Goal: Task Accomplishment & Management: Manage account settings

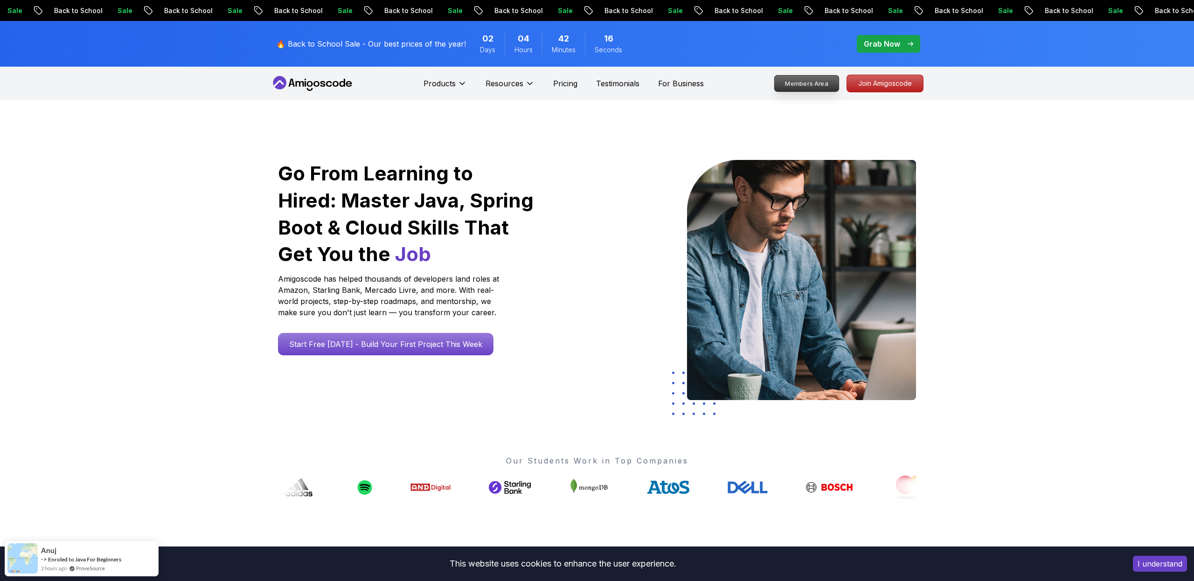
click at [821, 85] on p "Members Area" at bounding box center [807, 84] width 64 height 16
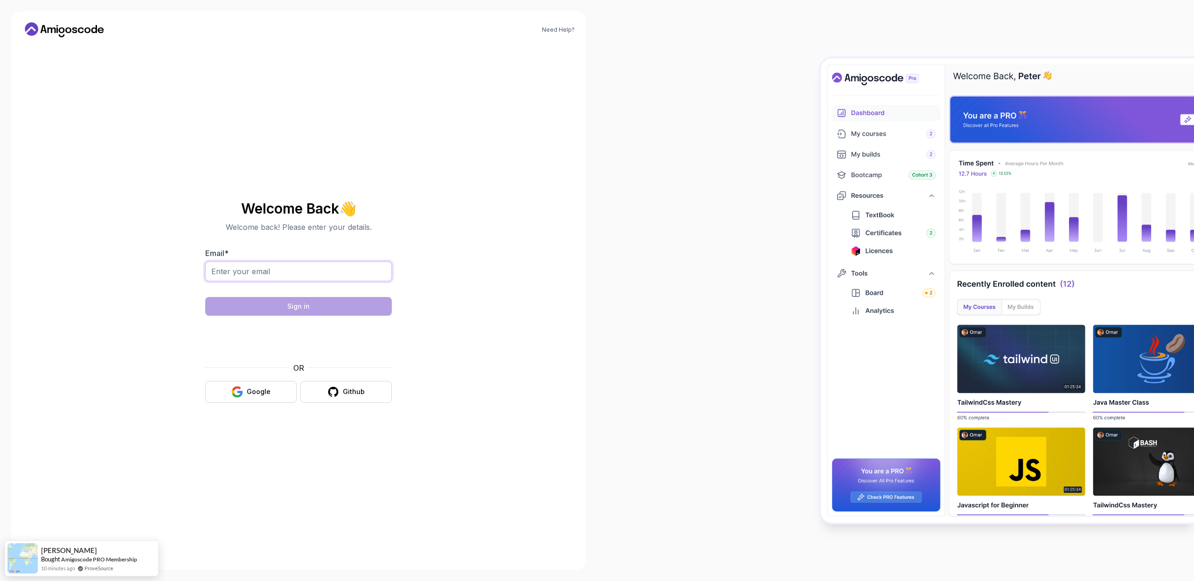
click at [257, 271] on input "Email *" at bounding box center [298, 272] width 187 height 20
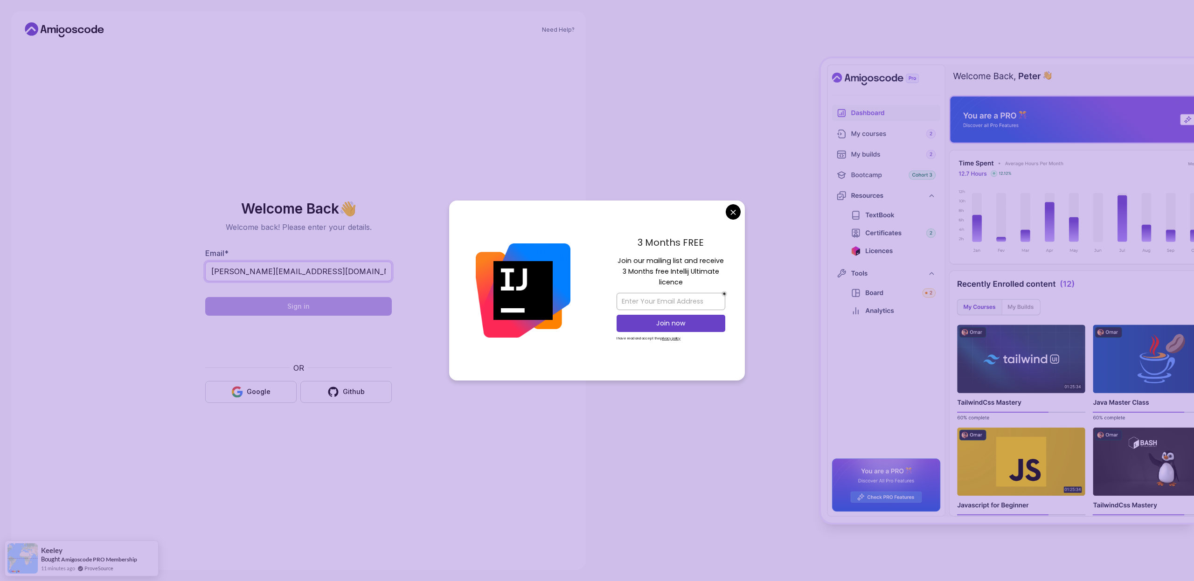
type input "[PERSON_NAME][EMAIL_ADDRESS][DOMAIN_NAME]"
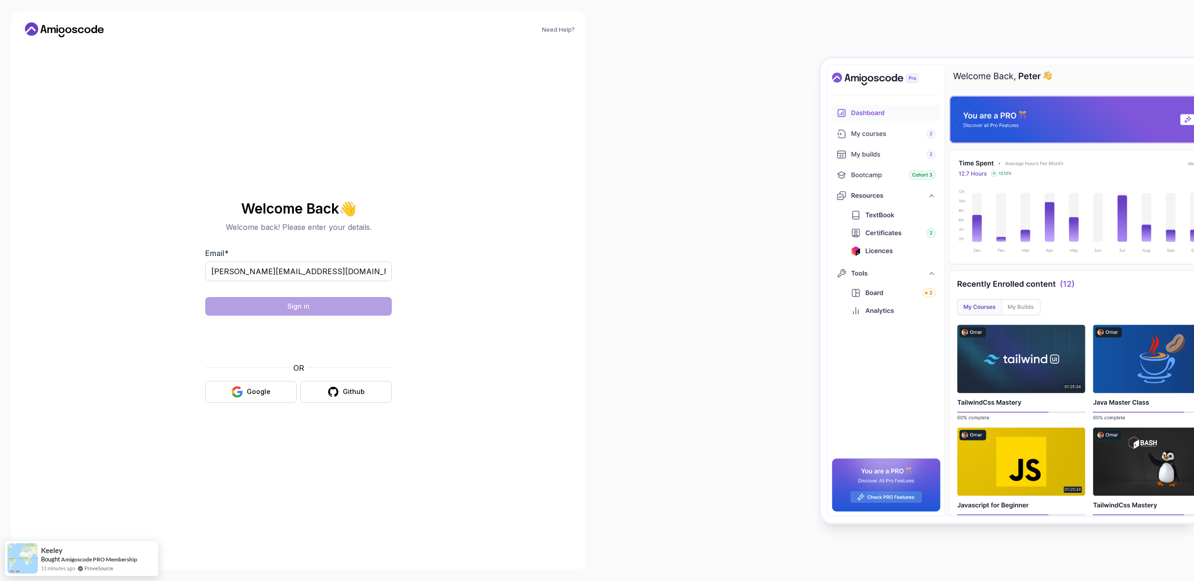
click at [736, 213] on body "Need Help? Welcome Back 👋 Welcome back! Please enter your details. Email * [PER…" at bounding box center [597, 290] width 1194 height 581
click at [317, 308] on button "Sign in" at bounding box center [298, 306] width 187 height 19
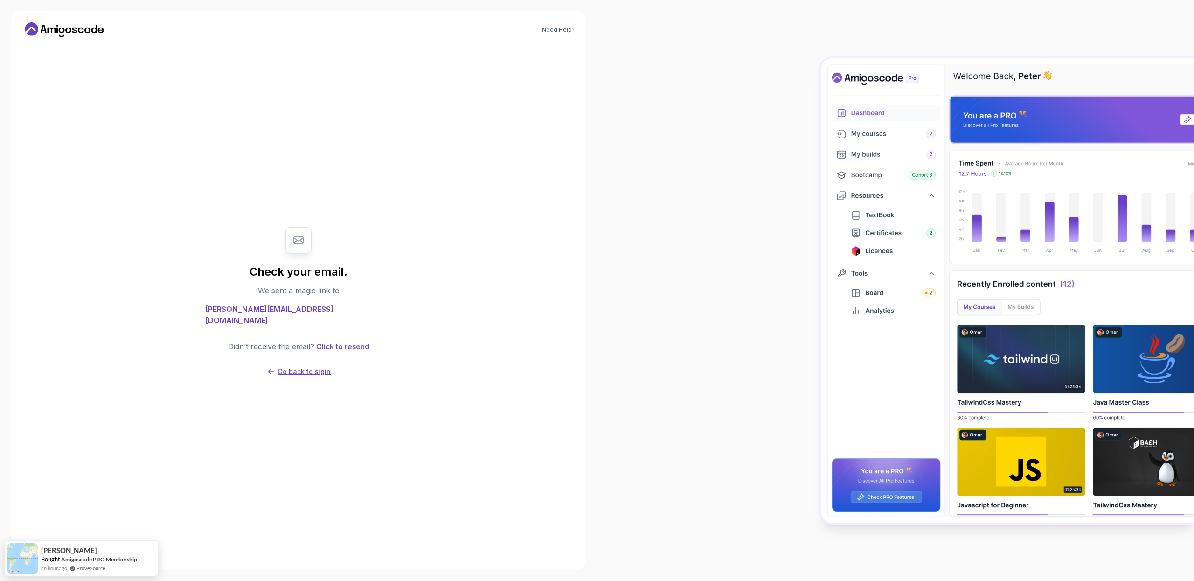
click at [297, 367] on p "Go back to sigin" at bounding box center [303, 371] width 53 height 9
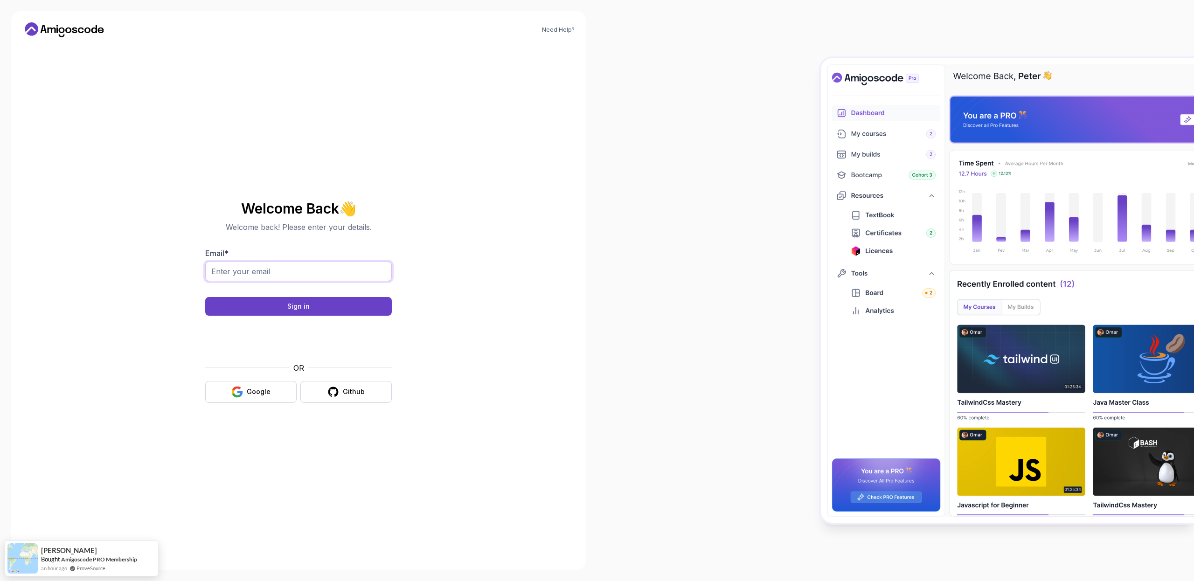
click at [326, 278] on input "Email *" at bounding box center [298, 272] width 187 height 20
type input "[PERSON_NAME][EMAIL_ADDRESS][DOMAIN_NAME]"
click at [303, 307] on div "Sign in" at bounding box center [298, 306] width 22 height 9
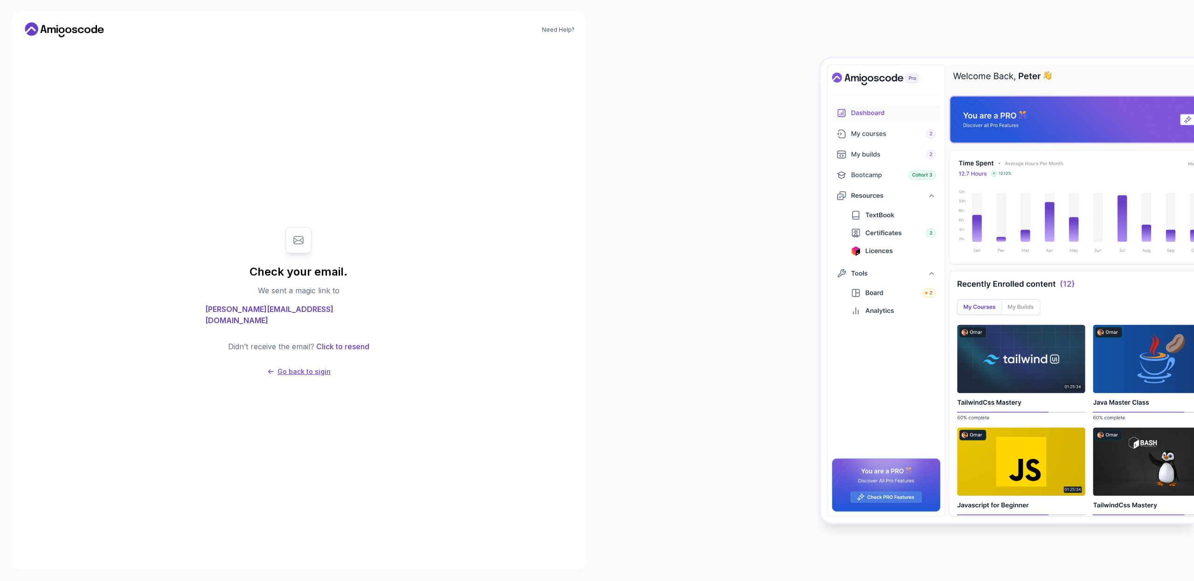
click at [318, 367] on p "Go back to sigin" at bounding box center [303, 371] width 53 height 9
